Goal: Task Accomplishment & Management: Use online tool/utility

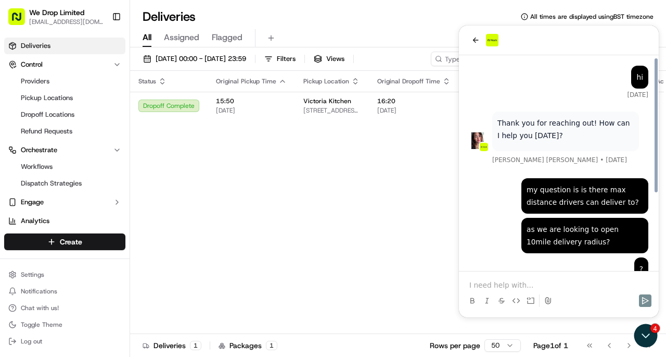
scroll to position [121, 0]
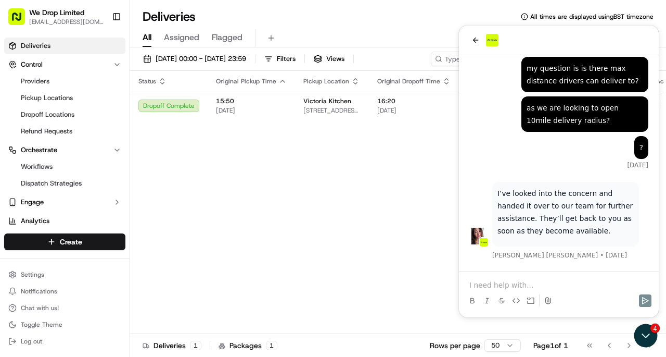
click at [507, 173] on div "I’ve looked into the concern and handed it over to our team for further assista…" at bounding box center [559, 102] width 200 height 337
click at [477, 40] on icon "back" at bounding box center [476, 39] width 6 height 5
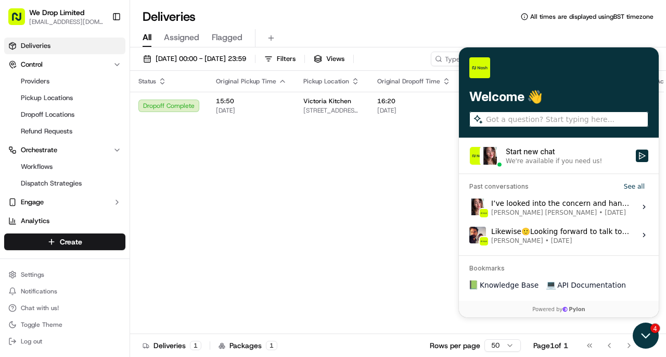
click at [647, 343] on icon "Open customer support" at bounding box center [646, 335] width 26 height 26
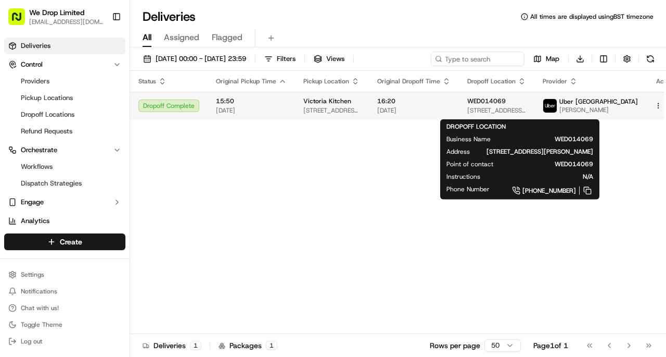
click at [506, 103] on span "WED014069" at bounding box center [487, 101] width 39 height 8
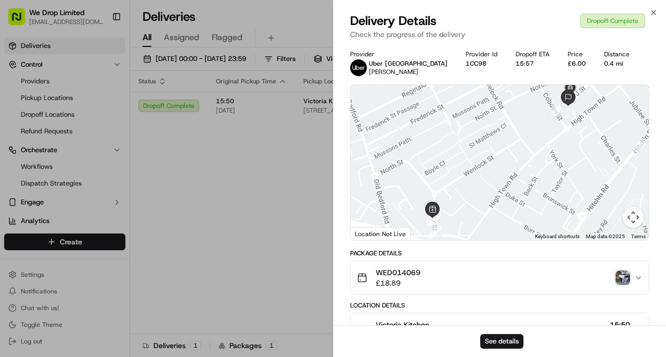
click at [403, 273] on span "WED014069" at bounding box center [398, 272] width 45 height 10
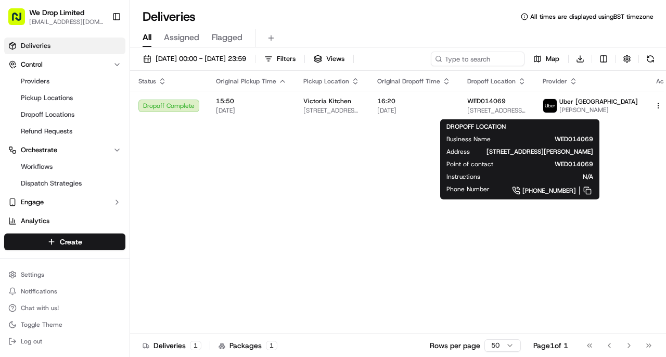
click at [575, 135] on span "WED014069" at bounding box center [551, 139] width 86 height 8
drag, startPoint x: 575, startPoint y: 135, endPoint x: 406, endPoint y: 147, distance: 169.7
click at [406, 147] on div "Status Original Pickup Time Pickup Location Original Dropoff Time Dropoff Locat…" at bounding box center [407, 202] width 555 height 263
click at [517, 109] on span "[STREET_ADDRESS][PERSON_NAME]" at bounding box center [497, 110] width 59 height 8
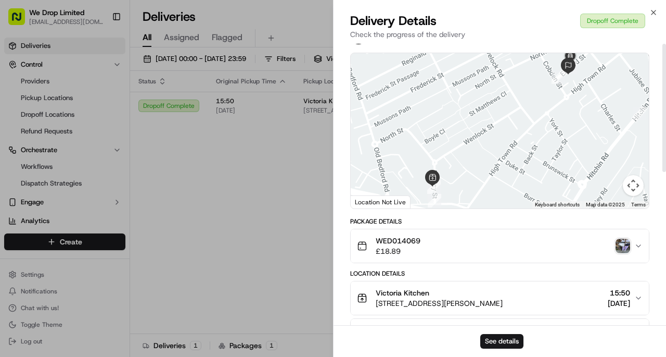
scroll to position [0, 0]
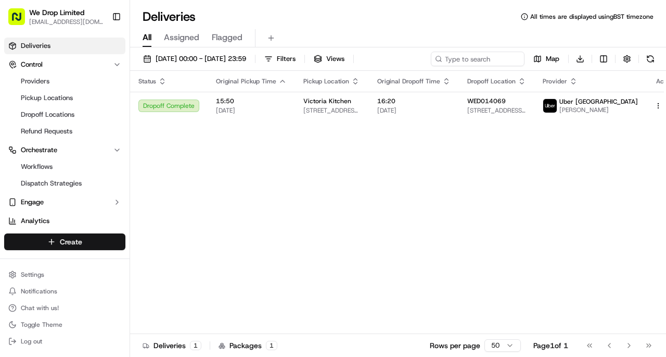
click at [65, 242] on html "We Drop Limited [EMAIL_ADDRESS][DOMAIN_NAME] Toggle Sidebar Deliveries Control …" at bounding box center [333, 178] width 666 height 357
click at [155, 263] on link "Delivery" at bounding box center [188, 261] width 116 height 19
